Goal: Navigation & Orientation: Find specific page/section

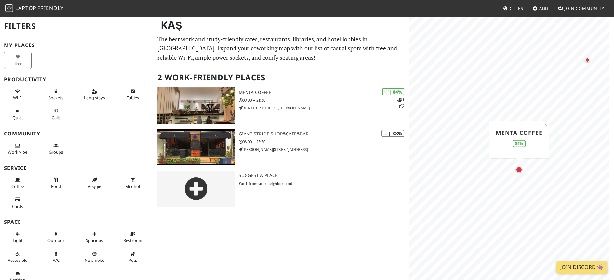
click at [520, 169] on div "Map marker" at bounding box center [519, 169] width 7 height 7
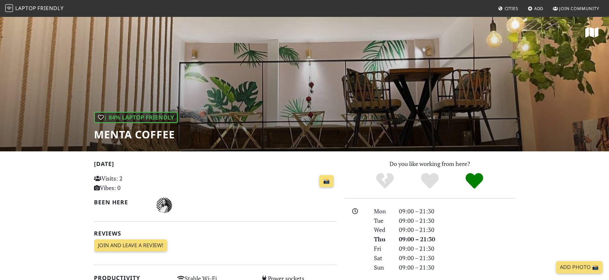
click at [394, 117] on div "| 84% Laptop Friendly Menta Coffee" at bounding box center [304, 83] width 609 height 135
click at [429, 98] on div "| 84% Laptop Friendly Menta Coffee" at bounding box center [304, 83] width 609 height 135
drag, startPoint x: 429, startPoint y: 98, endPoint x: 422, endPoint y: 101, distance: 7.6
click at [423, 101] on div "| 84% Laptop Friendly Menta Coffee" at bounding box center [304, 83] width 609 height 135
